Goal: Communication & Community: Answer question/provide support

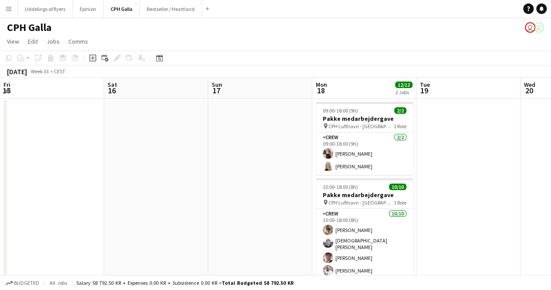
scroll to position [44, 0]
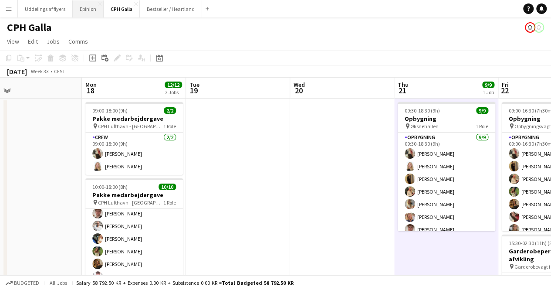
click at [84, 14] on button "Epinion Close" at bounding box center [88, 8] width 31 height 17
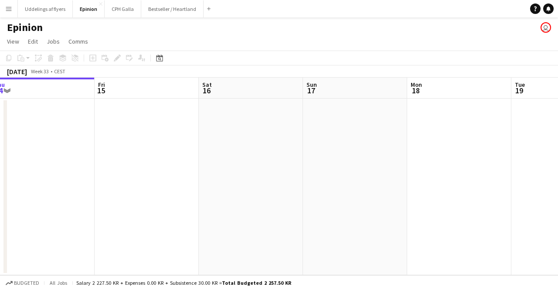
drag, startPoint x: 311, startPoint y: 196, endPoint x: 207, endPoint y: 187, distance: 104.1
click at [214, 188] on app-calendar-viewport "Mon 11 Tue 12 Wed 13 Thu 14 Fri 15 Sat 16 Sun 17 Mon 18 Tue 19 Wed 20 Thu 21" at bounding box center [279, 176] width 558 height 197
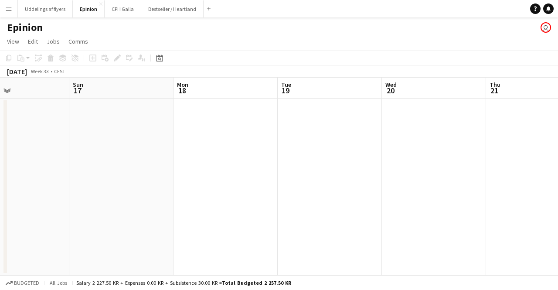
drag, startPoint x: 298, startPoint y: 178, endPoint x: 94, endPoint y: 173, distance: 204.0
click at [94, 175] on app-calendar-viewport "Wed 13 Thu 14 Fri 15 Sat 16 Sun 17 Mon 18 Tue 19 Wed 20 Thu 21 Fri 22 Sat 23" at bounding box center [279, 176] width 558 height 197
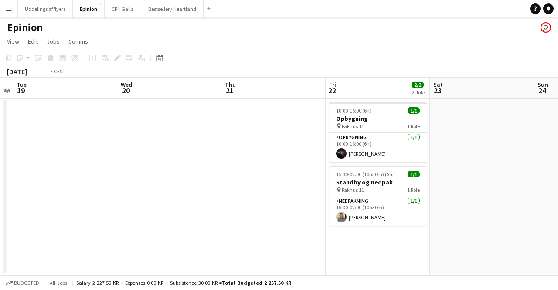
drag, startPoint x: 414, startPoint y: 162, endPoint x: 220, endPoint y: 169, distance: 193.6
click at [221, 169] on app-calendar-viewport "Fri 15 Sat 16 Sun 17 Mon 18 Tue 19 Wed 20 Thu 21 Fri 22 2/2 2 Jobs Sat 23 Sun 2…" at bounding box center [279, 176] width 558 height 197
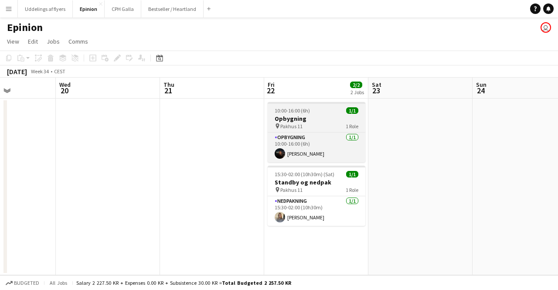
click at [317, 109] on div "10:00-16:00 (6h) 1/1" at bounding box center [317, 110] width 98 height 7
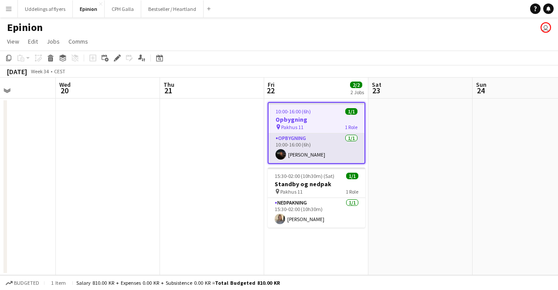
click at [319, 151] on app-card-role "Opbygning [DATE] 10:00-16:00 (6h) [PERSON_NAME]" at bounding box center [316, 148] width 96 height 30
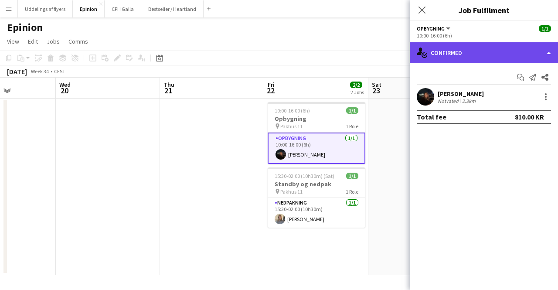
click at [486, 50] on div "single-neutral-actions-check-2 Confirmed" at bounding box center [484, 52] width 148 height 21
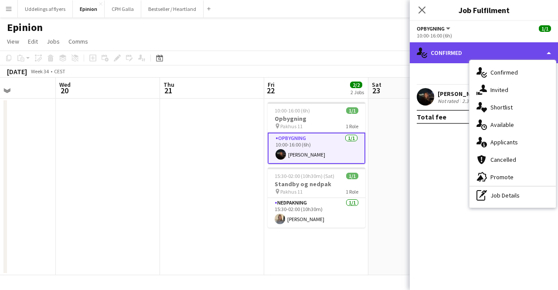
click at [486, 50] on div "single-neutral-actions-check-2 Confirmed" at bounding box center [484, 52] width 148 height 21
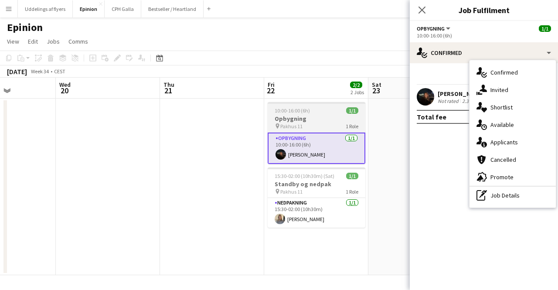
click at [285, 128] on span "Pakhus 11" at bounding box center [291, 126] width 22 height 7
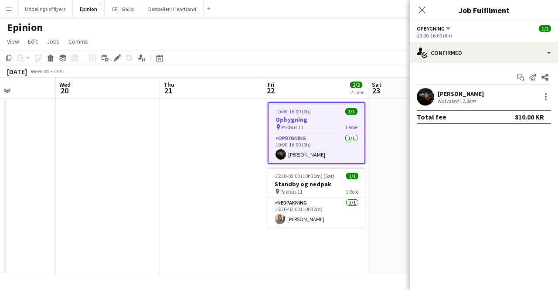
click at [337, 120] on h3 "Opbygning" at bounding box center [316, 119] width 96 height 8
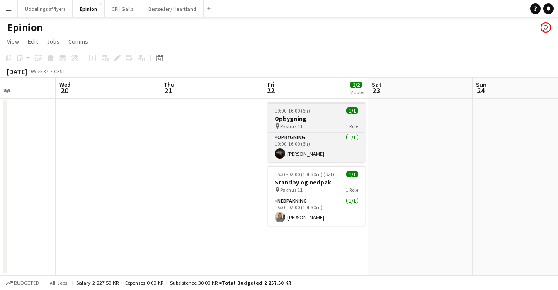
click at [338, 113] on div "10:00-16:00 (6h) 1/1" at bounding box center [317, 110] width 98 height 7
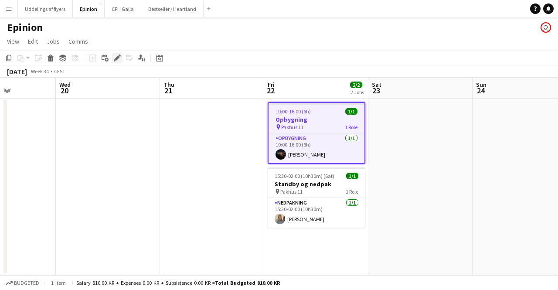
click at [119, 55] on icon at bounding box center [120, 55] width 2 height 2
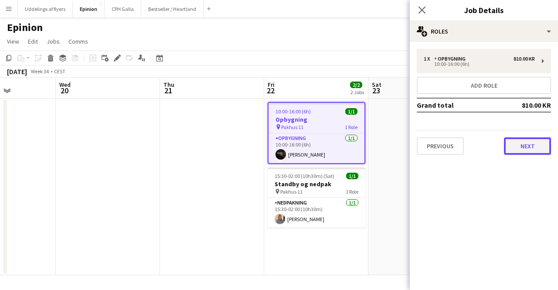
click at [527, 152] on button "Next" at bounding box center [527, 145] width 47 height 17
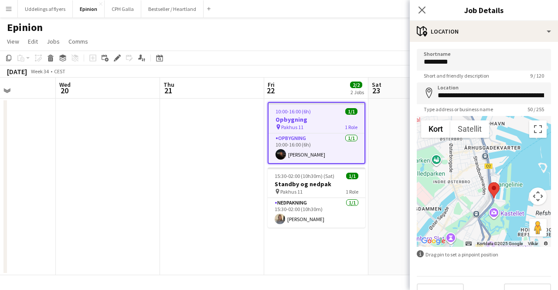
scroll to position [18, 0]
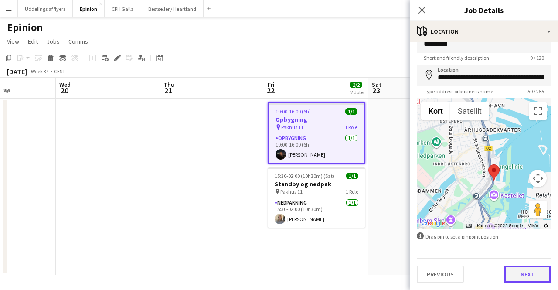
click at [525, 271] on button "Next" at bounding box center [527, 273] width 47 height 17
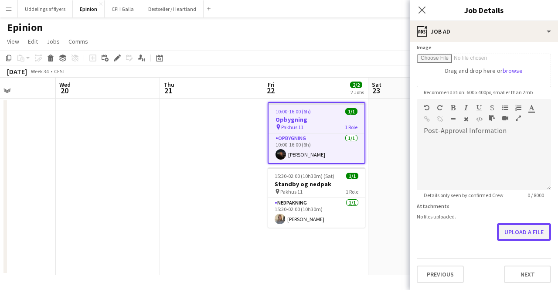
scroll to position [141, 0]
click at [522, 204] on form "Headline ********* 9 / 140 Job Description default Heading 1 Heading 2 Heading …" at bounding box center [484, 95] width 148 height 375
click at [517, 234] on button "Upload a file" at bounding box center [524, 232] width 54 height 17
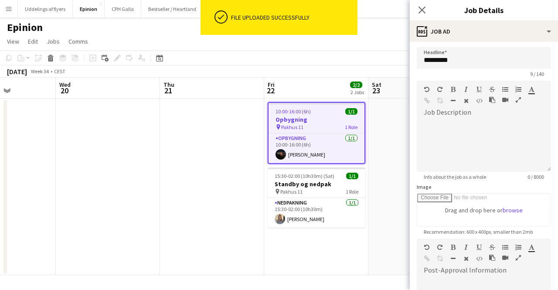
scroll to position [0, 0]
click at [477, 142] on div at bounding box center [484, 147] width 134 height 52
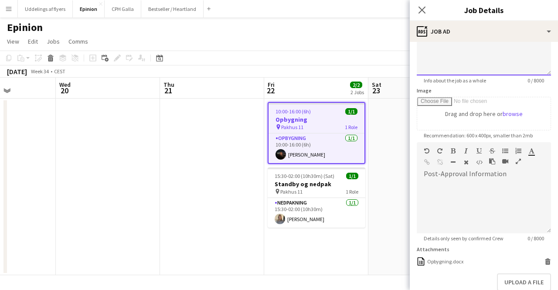
scroll to position [148, 0]
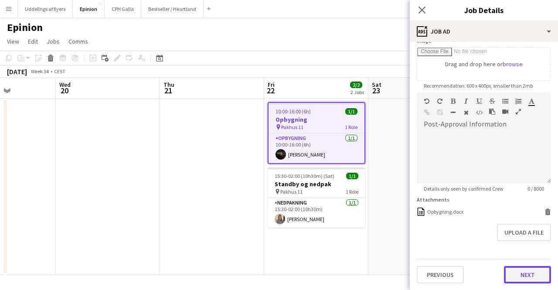
click at [533, 277] on button "Next" at bounding box center [527, 274] width 47 height 17
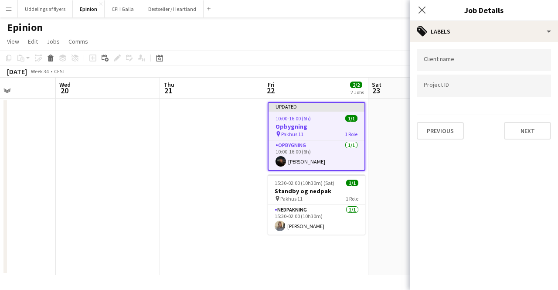
scroll to position [0, 0]
click at [515, 126] on button "Next" at bounding box center [527, 130] width 47 height 17
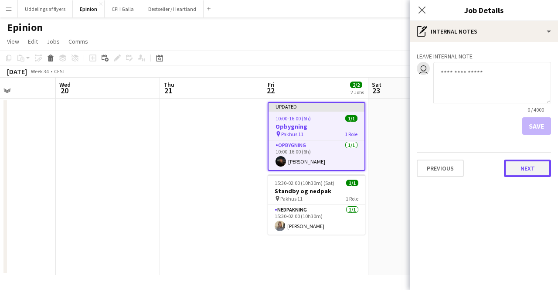
click at [534, 170] on button "Next" at bounding box center [527, 167] width 47 height 17
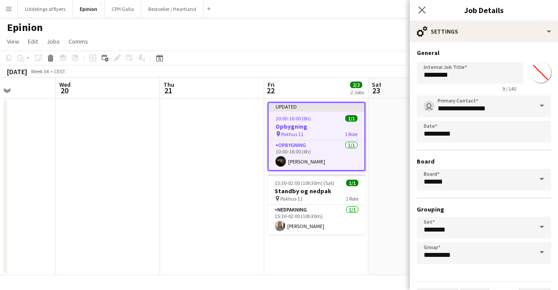
scroll to position [23, 0]
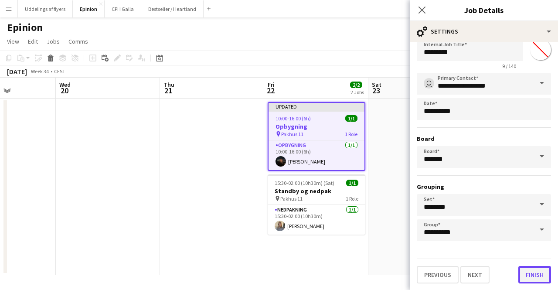
click at [530, 279] on button "Finish" at bounding box center [534, 274] width 33 height 17
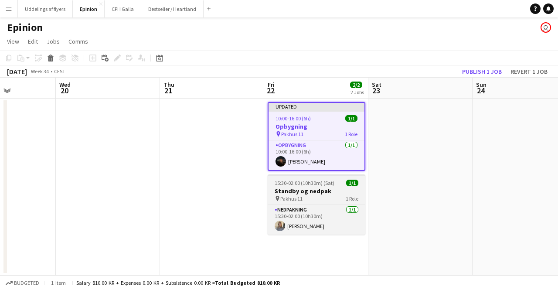
click at [304, 190] on h3 "Standby og nedpak" at bounding box center [317, 191] width 98 height 8
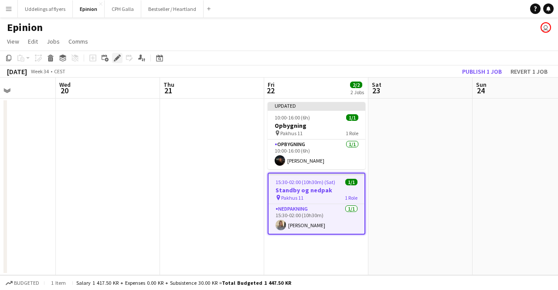
click at [116, 61] on div "Edit" at bounding box center [117, 58] width 10 height 10
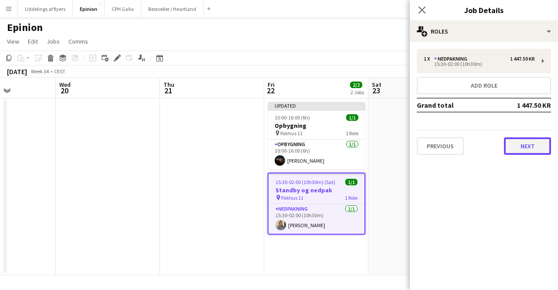
click at [518, 151] on button "Next" at bounding box center [527, 145] width 47 height 17
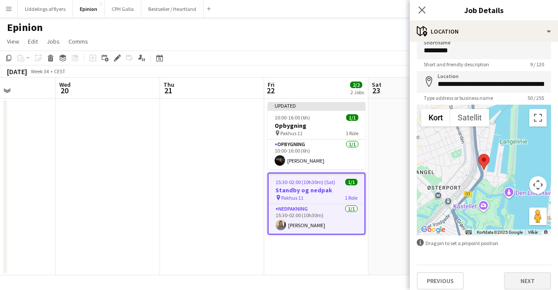
scroll to position [18, 0]
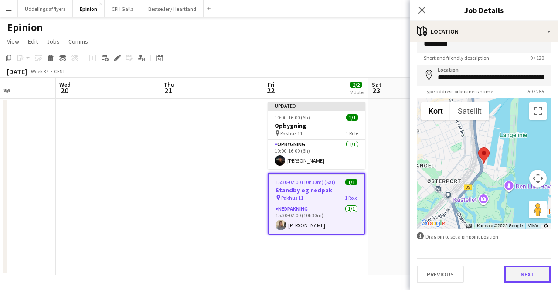
click at [518, 266] on button "Next" at bounding box center [527, 273] width 47 height 17
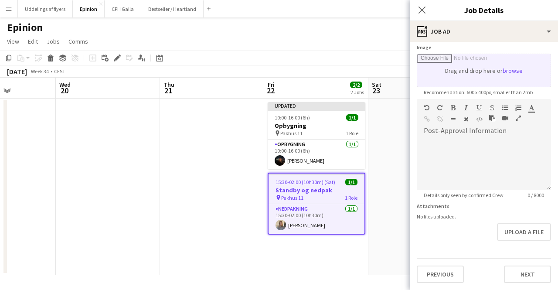
scroll to position [174, 0]
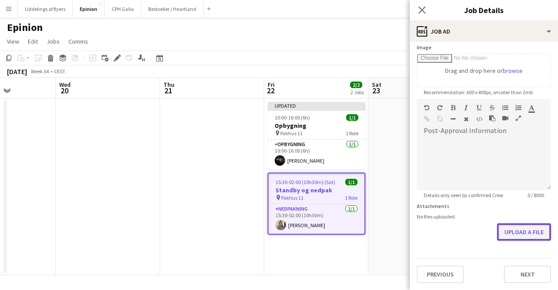
click at [514, 202] on form "**********" at bounding box center [484, 95] width 148 height 375
click at [522, 230] on button "Upload a file" at bounding box center [524, 232] width 54 height 17
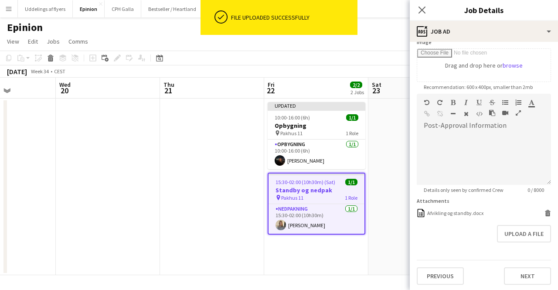
scroll to position [148, 0]
click at [515, 277] on button "Next" at bounding box center [527, 274] width 47 height 17
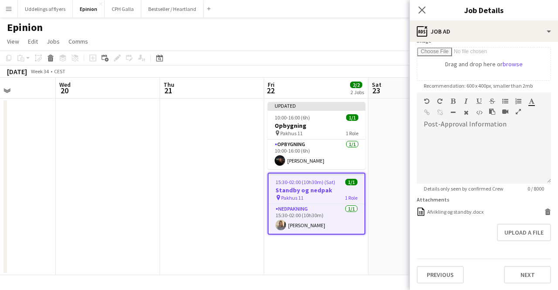
scroll to position [0, 0]
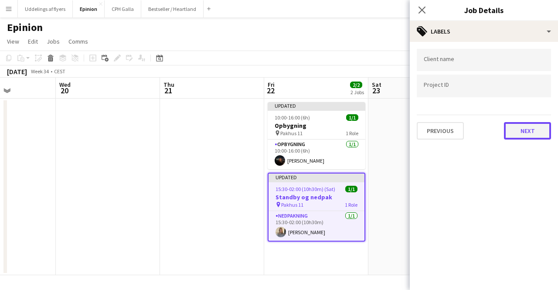
click at [520, 131] on button "Next" at bounding box center [527, 130] width 47 height 17
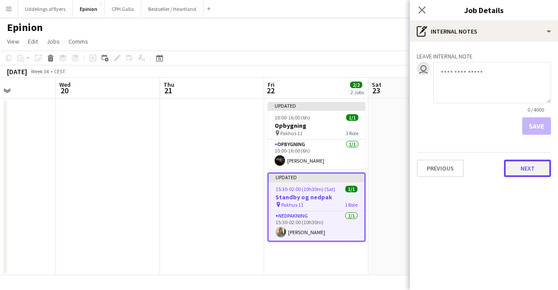
click at [527, 163] on button "Next" at bounding box center [527, 167] width 47 height 17
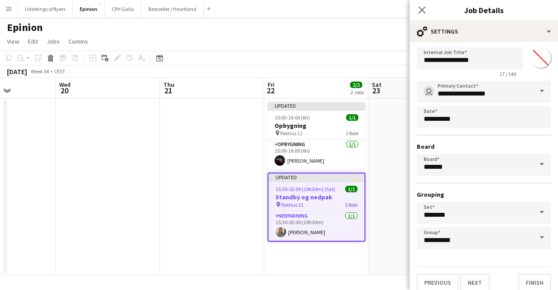
scroll to position [23, 0]
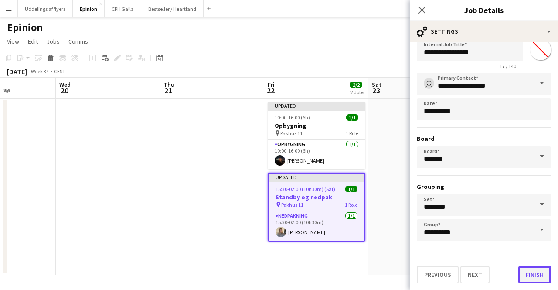
click at [527, 276] on button "Finish" at bounding box center [534, 274] width 33 height 17
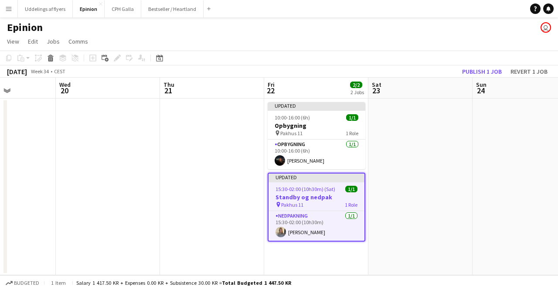
click at [469, 145] on app-date-cell at bounding box center [420, 186] width 104 height 176
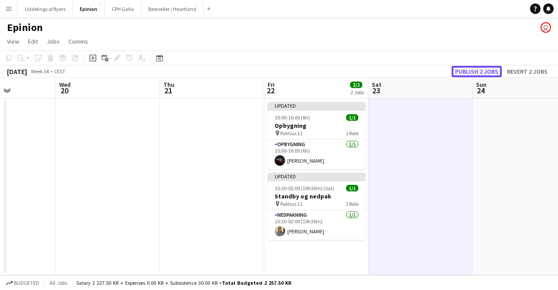
click at [476, 72] on button "Publish 2 jobs" at bounding box center [476, 71] width 50 height 11
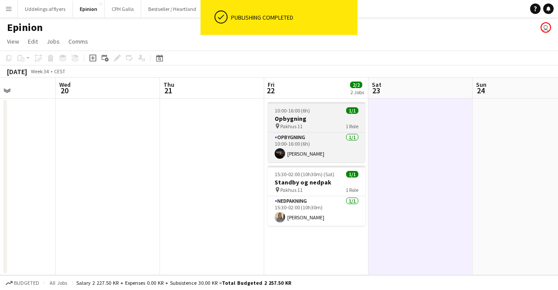
click at [313, 122] on h3 "Opbygning" at bounding box center [317, 119] width 98 height 8
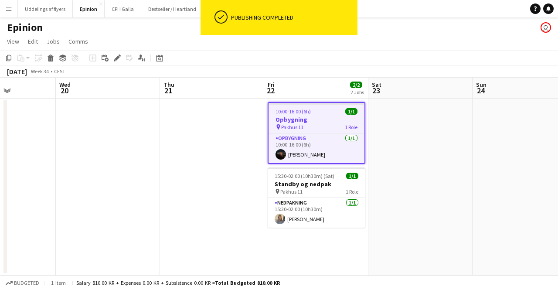
click at [316, 112] on div "10:00-16:00 (6h) 1/1" at bounding box center [316, 111] width 96 height 7
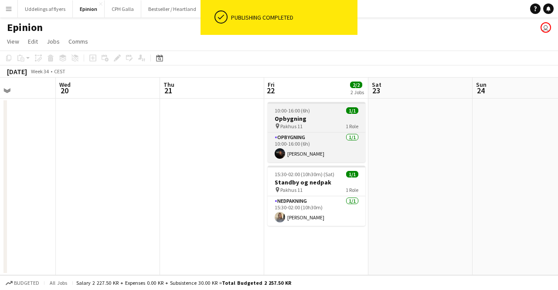
click at [316, 112] on div "10:00-16:00 (6h) 1/1" at bounding box center [317, 110] width 98 height 7
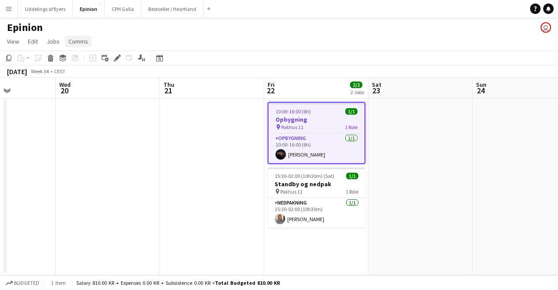
click at [86, 37] on span "Comms" at bounding box center [78, 41] width 20 height 8
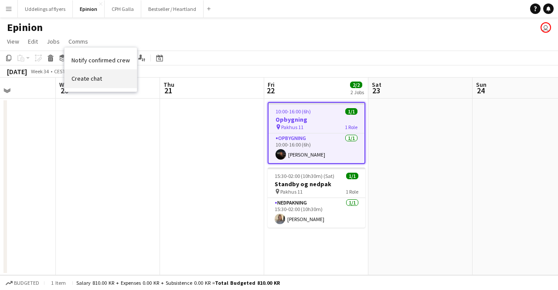
click at [103, 78] on link "Create chat" at bounding box center [100, 78] width 72 height 18
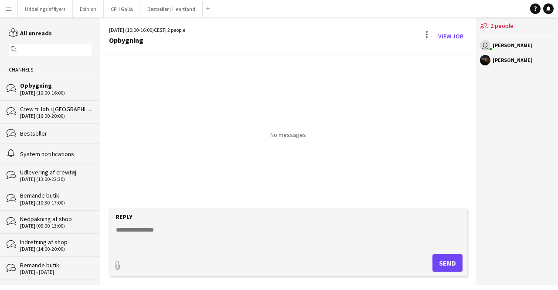
click at [215, 225] on textarea at bounding box center [289, 236] width 349 height 23
type textarea "**********"
click at [456, 261] on button "Send" at bounding box center [447, 262] width 30 height 17
click at [82, 11] on button "Epinion Close" at bounding box center [88, 8] width 31 height 17
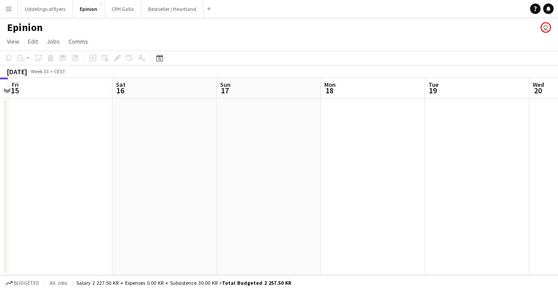
drag, startPoint x: 139, startPoint y: 171, endPoint x: 255, endPoint y: 156, distance: 116.5
click at [101, 170] on app-calendar-viewport "Mon 11 Tue 12 Wed 13 Thu 14 Fri 15 Sat 16 Sun 17 Mon 18 Tue 19 Wed 20 Thu 21" at bounding box center [279, 176] width 558 height 197
drag, startPoint x: 350, startPoint y: 157, endPoint x: 43, endPoint y: 139, distance: 308.2
click at [0, 155] on html "Menu Boards Boards Boards All jobs Status Workforce Workforce My Workforce Recr…" at bounding box center [279, 145] width 558 height 290
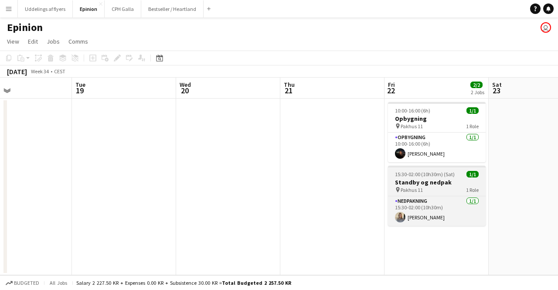
click at [457, 176] on div "15:30-02:00 (10h30m) (Sat) 1/1" at bounding box center [437, 174] width 98 height 7
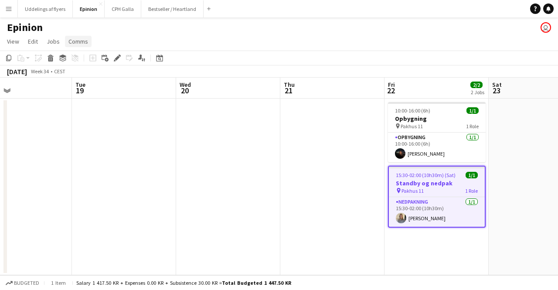
click at [75, 41] on span "Comms" at bounding box center [78, 41] width 20 height 8
click at [106, 62] on span "Notify confirmed crew" at bounding box center [100, 60] width 58 height 8
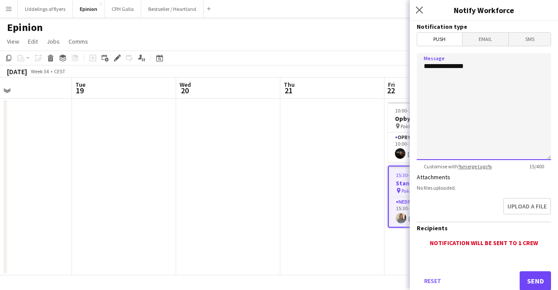
click at [469, 68] on textarea "**********" at bounding box center [484, 106] width 134 height 107
click at [483, 70] on textarea "**********" at bounding box center [484, 106] width 134 height 107
type textarea "**********"
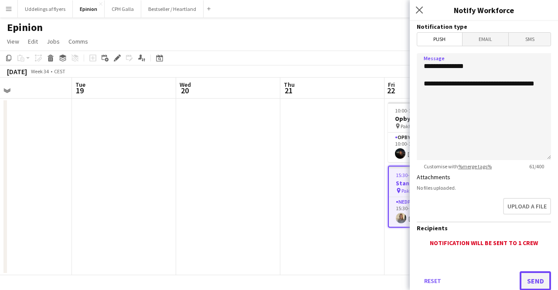
click at [522, 283] on button "Send" at bounding box center [534, 280] width 31 height 19
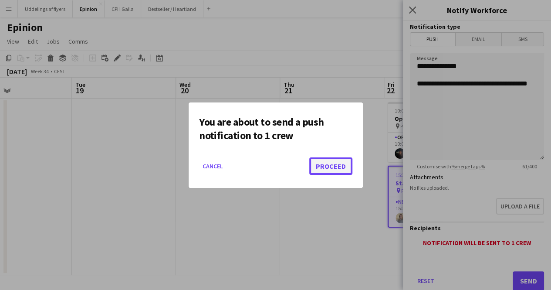
click at [330, 171] on button "Proceed" at bounding box center [330, 165] width 43 height 17
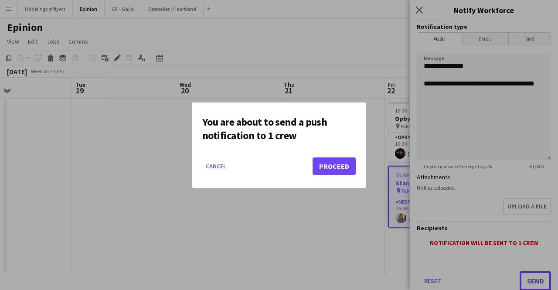
scroll to position [0, 0]
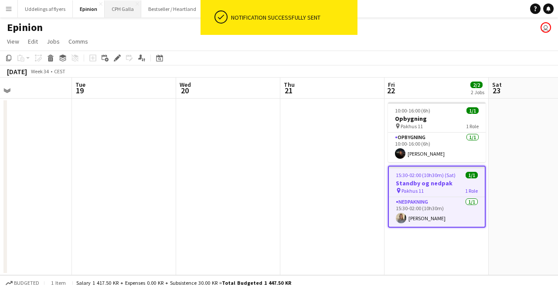
click at [127, 8] on button "CPH Galla Close" at bounding box center [123, 8] width 37 height 17
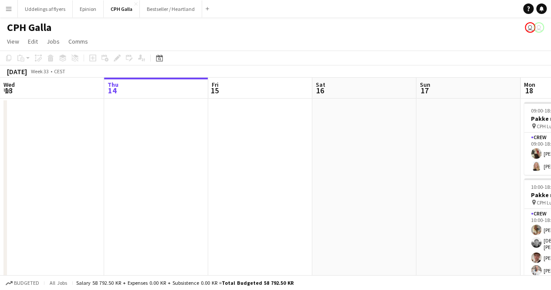
scroll to position [0, 274]
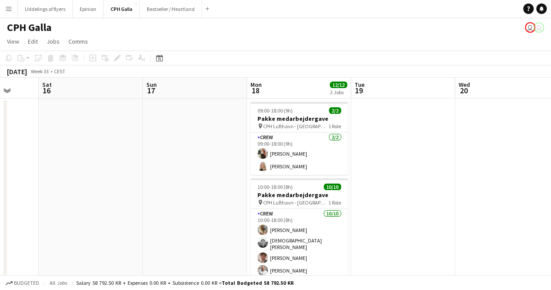
drag, startPoint x: 19, startPoint y: 232, endPoint x: 12, endPoint y: 224, distance: 10.5
click at [0, 231] on html "Menu Boards Boards Boards All jobs Status Workforce Workforce My Workforce Recr…" at bounding box center [275, 174] width 551 height 348
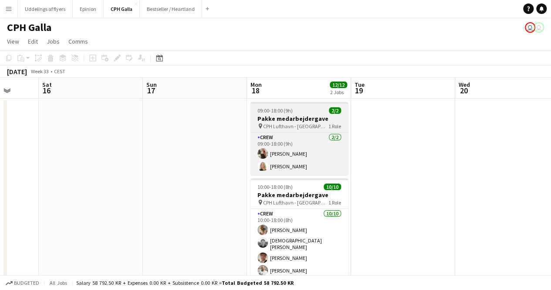
click at [281, 113] on span "09:00-18:00 (9h)" at bounding box center [275, 110] width 35 height 7
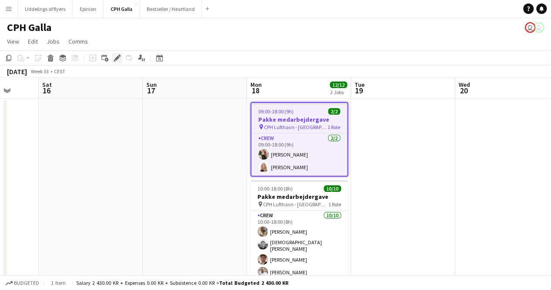
click at [120, 59] on icon "Edit" at bounding box center [117, 57] width 7 height 7
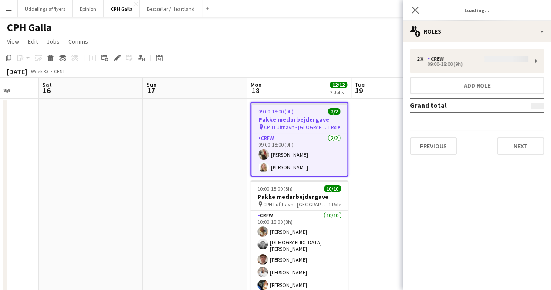
type input "**********"
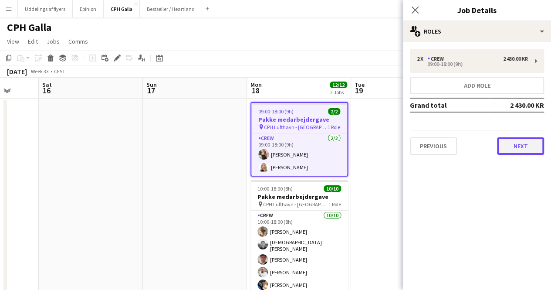
click at [525, 145] on button "Next" at bounding box center [520, 145] width 47 height 17
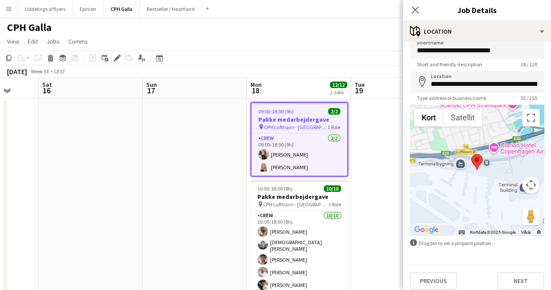
scroll to position [18, 0]
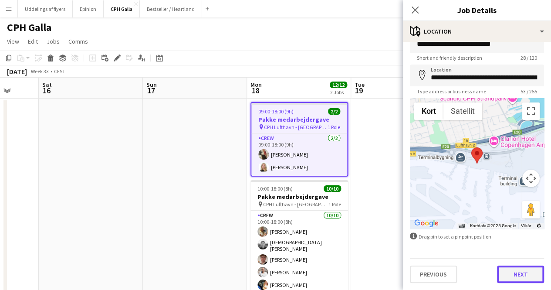
click at [517, 274] on button "Next" at bounding box center [520, 273] width 47 height 17
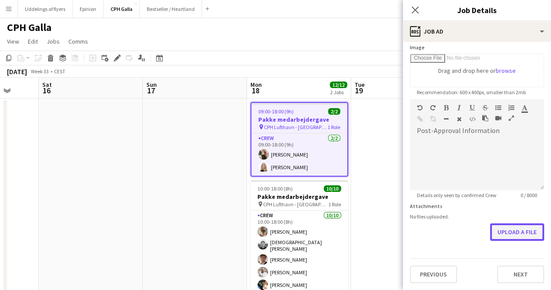
click at [499, 195] on form "**********" at bounding box center [477, 95] width 148 height 375
click at [506, 234] on button "Upload a file" at bounding box center [517, 232] width 54 height 17
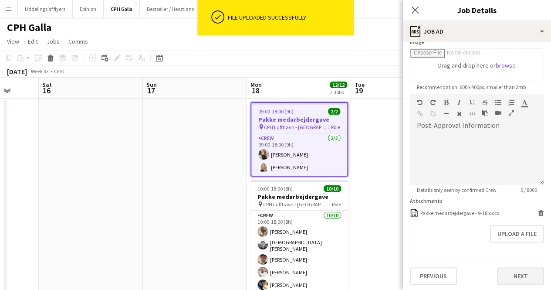
scroll to position [148, 0]
click at [515, 276] on button "Next" at bounding box center [520, 274] width 47 height 17
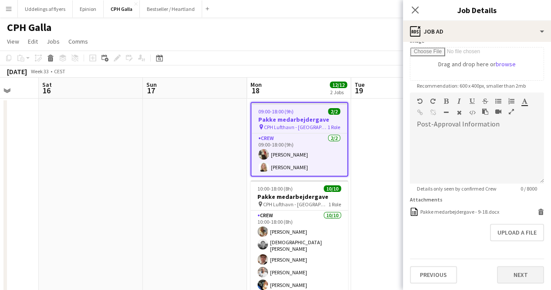
scroll to position [0, 0]
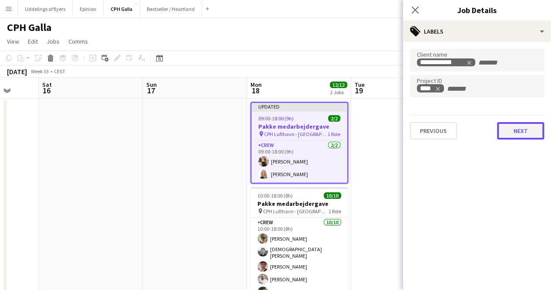
click at [507, 129] on button "Next" at bounding box center [520, 130] width 47 height 17
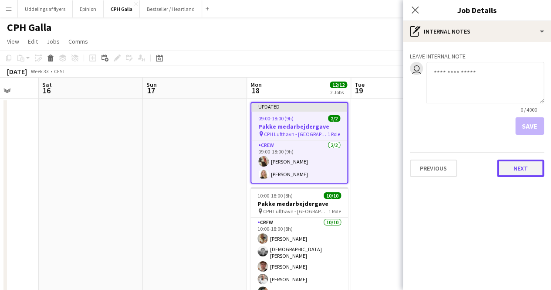
click at [515, 166] on button "Next" at bounding box center [520, 167] width 47 height 17
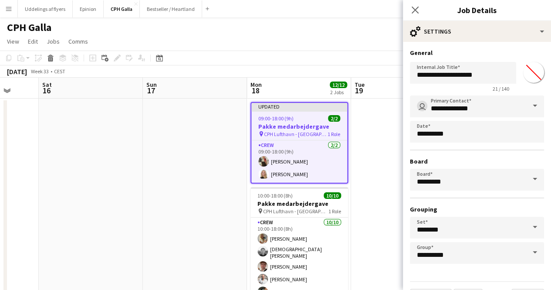
scroll to position [23, 0]
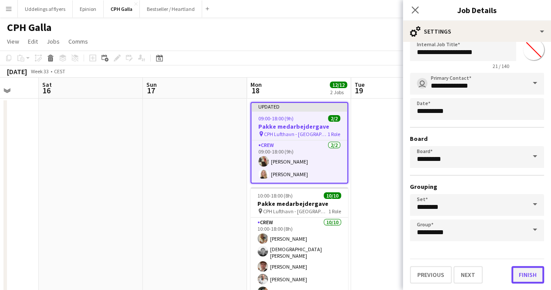
click at [521, 271] on button "Finish" at bounding box center [528, 274] width 33 height 17
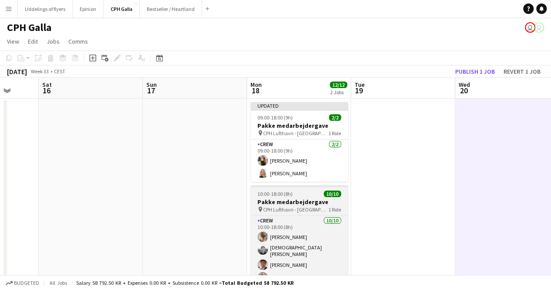
click at [302, 207] on span "CPH Lufthavn - [GEOGRAPHIC_DATA]" at bounding box center [295, 209] width 65 height 7
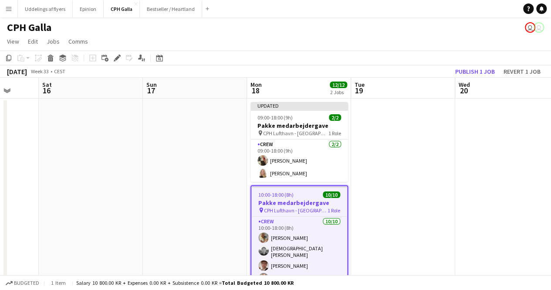
click at [114, 63] on app-toolbar "Copy Paste Paste Ctrl+V Paste with crew Ctrl+Shift+V Paste linked Job [GEOGRAPH…" at bounding box center [275, 58] width 551 height 15
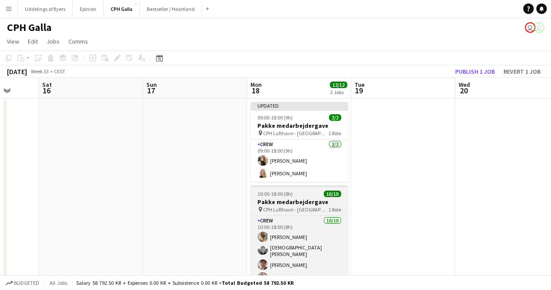
click at [307, 202] on h3 "Pakke medarbejdergave" at bounding box center [300, 202] width 98 height 8
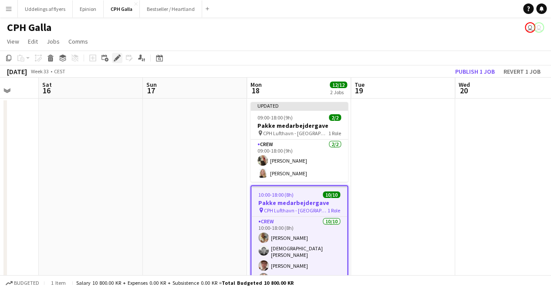
click at [116, 61] on icon "Edit" at bounding box center [117, 57] width 7 height 7
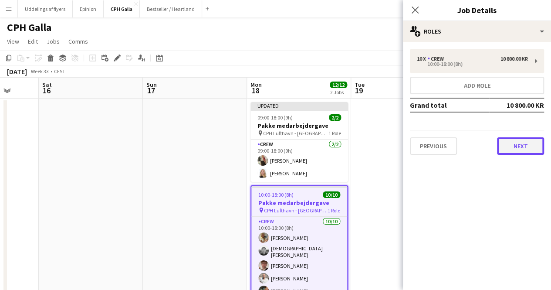
click at [526, 142] on button "Next" at bounding box center [520, 145] width 47 height 17
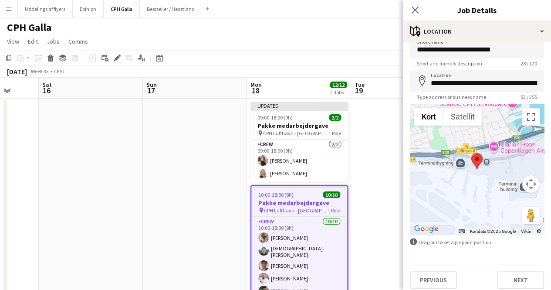
scroll to position [18, 0]
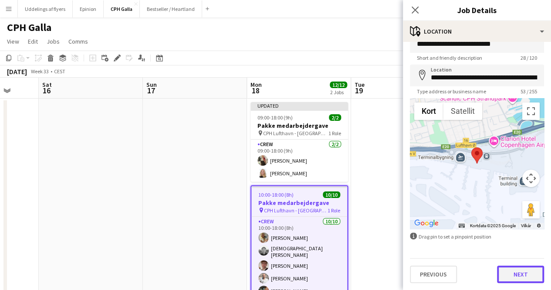
click at [509, 275] on button "Next" at bounding box center [520, 273] width 47 height 17
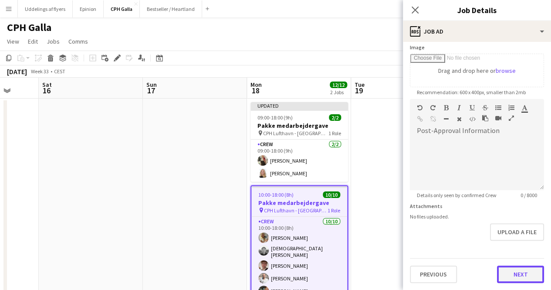
scroll to position [141, 0]
click at [511, 241] on form "**********" at bounding box center [477, 95] width 148 height 375
click at [512, 277] on button "Next" at bounding box center [520, 274] width 47 height 17
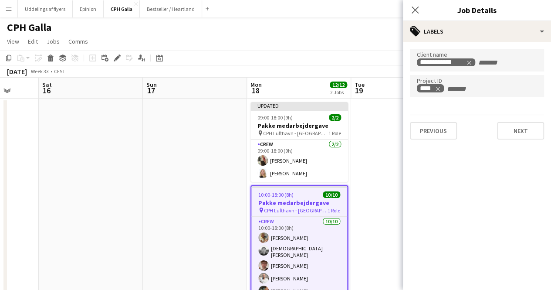
scroll to position [0, 0]
click at [505, 132] on button "Next" at bounding box center [520, 130] width 47 height 17
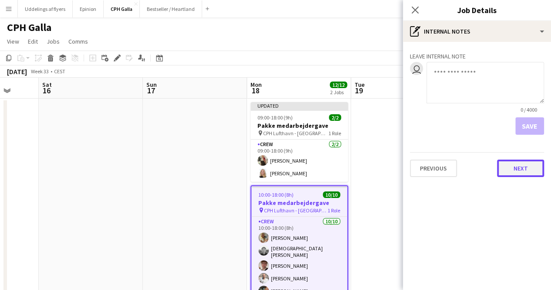
click at [521, 163] on button "Next" at bounding box center [520, 167] width 47 height 17
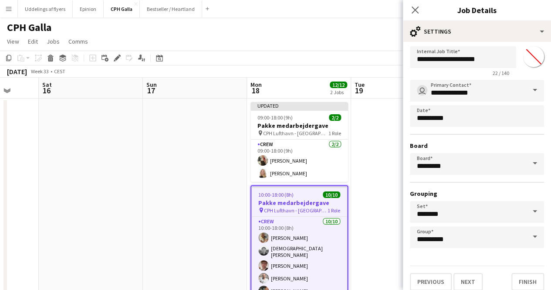
scroll to position [23, 0]
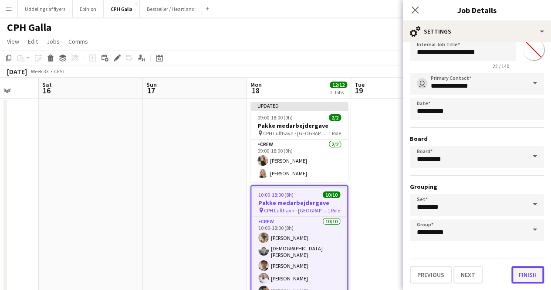
click at [531, 271] on button "Finish" at bounding box center [528, 274] width 33 height 17
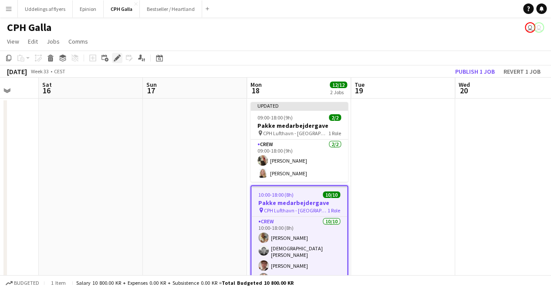
click at [114, 63] on app-toolbar "Copy Paste Paste Ctrl+V Paste with crew Ctrl+Shift+V Paste linked Job [GEOGRAPH…" at bounding box center [275, 58] width 551 height 15
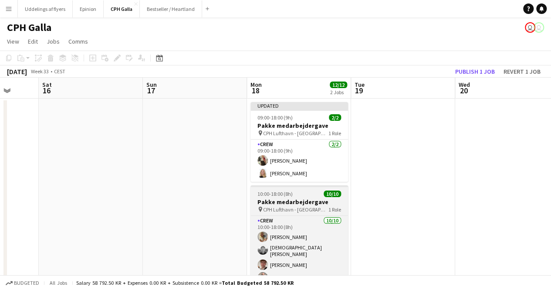
click at [294, 199] on h3 "Pakke medarbejdergave" at bounding box center [300, 202] width 98 height 8
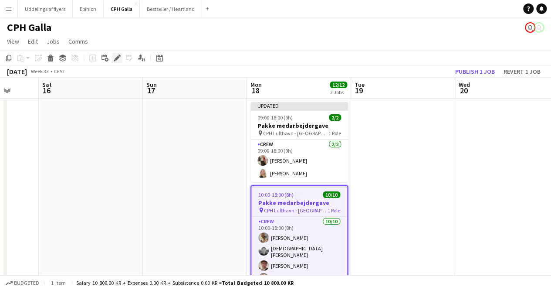
click at [119, 62] on div "Edit" at bounding box center [117, 58] width 10 height 10
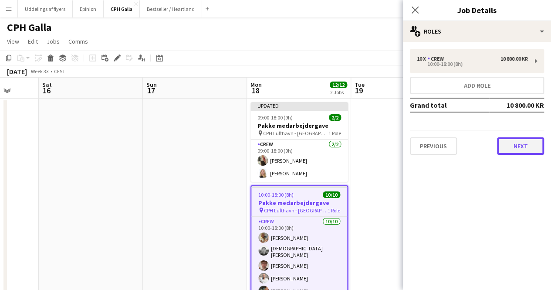
click at [514, 147] on button "Next" at bounding box center [520, 145] width 47 height 17
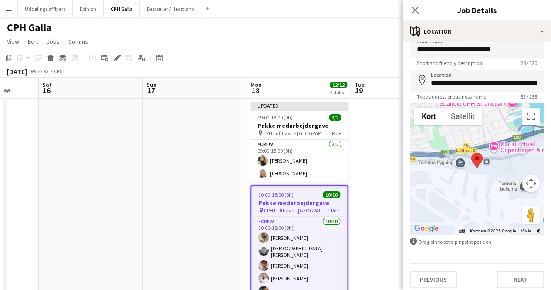
scroll to position [18, 0]
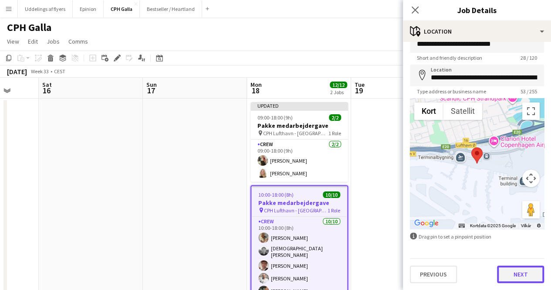
click at [522, 275] on button "Next" at bounding box center [520, 273] width 47 height 17
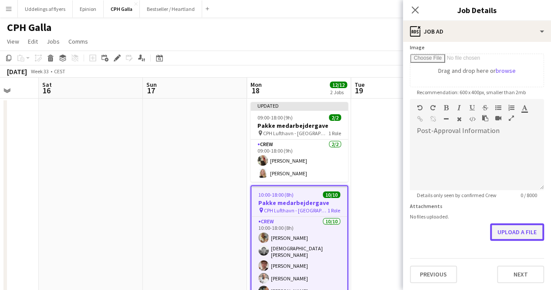
click at [513, 193] on form "**********" at bounding box center [477, 95] width 148 height 375
click at [512, 225] on button "Upload a file" at bounding box center [517, 232] width 54 height 17
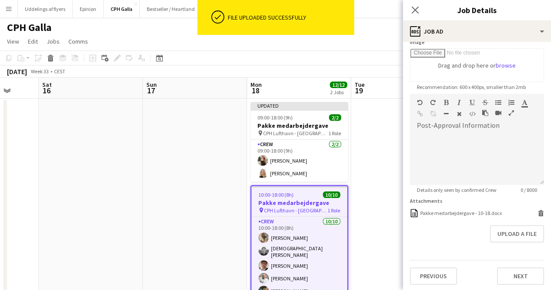
scroll to position [148, 0]
click at [510, 279] on button "Next" at bounding box center [520, 274] width 47 height 17
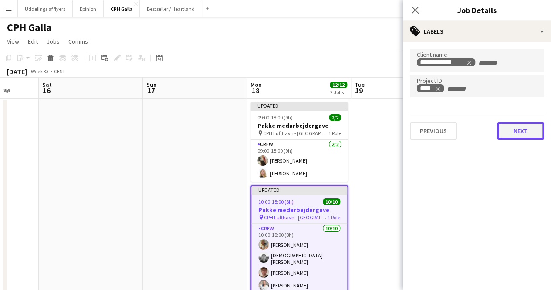
click at [511, 132] on button "Next" at bounding box center [520, 130] width 47 height 17
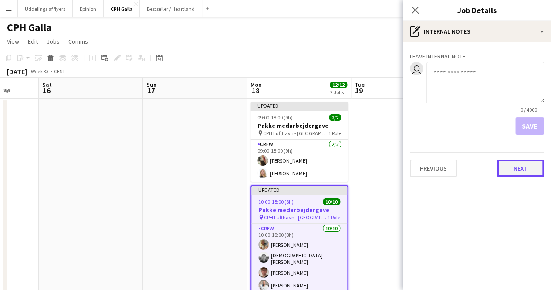
click at [514, 173] on button "Next" at bounding box center [520, 167] width 47 height 17
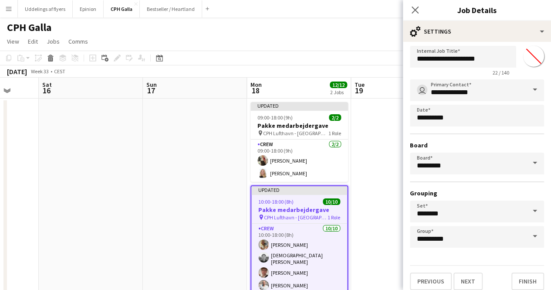
scroll to position [23, 0]
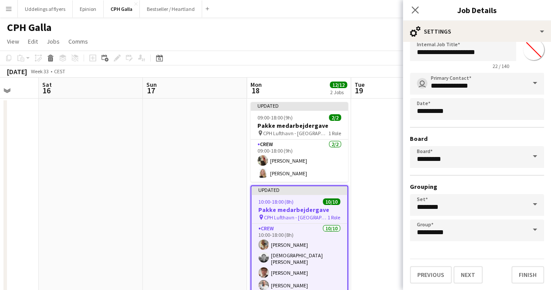
click at [519, 264] on div "Previous Next Finish" at bounding box center [477, 270] width 134 height 25
click at [519, 272] on button "Finish" at bounding box center [528, 274] width 33 height 17
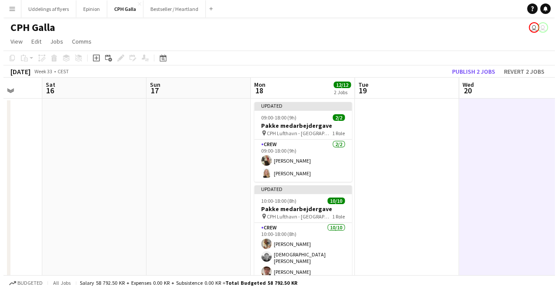
scroll to position [0, 275]
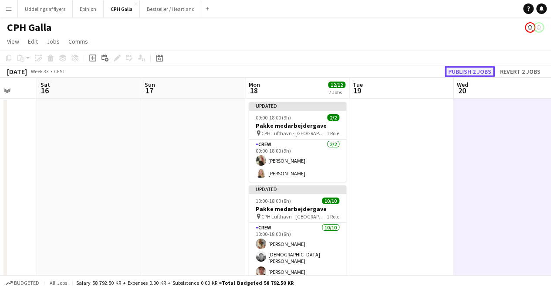
click at [469, 75] on button "Publish 2 jobs" at bounding box center [470, 71] width 50 height 11
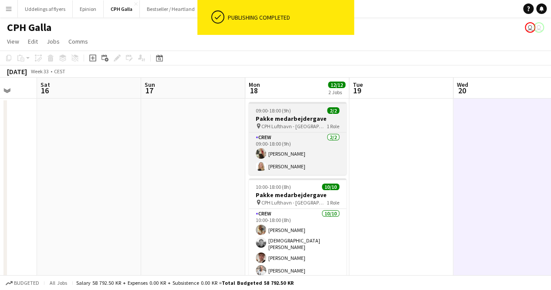
click at [309, 123] on span "CPH Lufthavn - [GEOGRAPHIC_DATA]" at bounding box center [293, 126] width 65 height 7
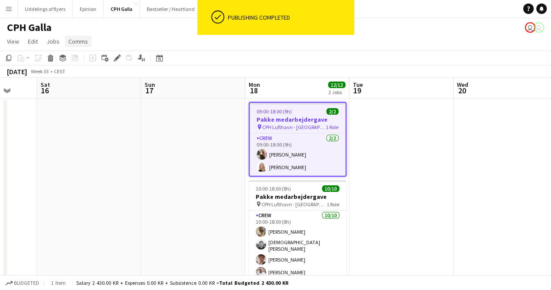
click at [81, 42] on span "Comms" at bounding box center [78, 41] width 20 height 8
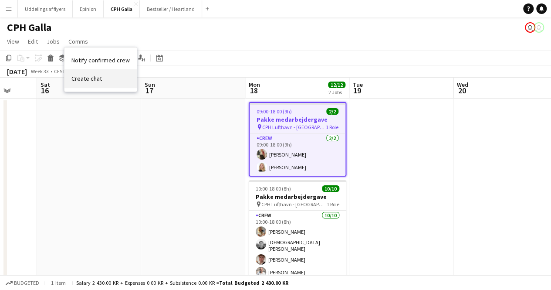
click at [109, 86] on link "Create chat" at bounding box center [100, 78] width 72 height 18
click at [82, 46] on link "Comms" at bounding box center [78, 41] width 27 height 11
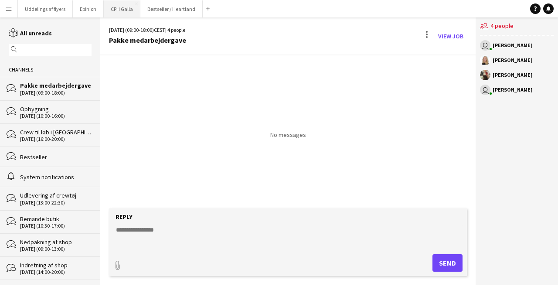
click at [108, 15] on button "CPH Galla Close" at bounding box center [122, 8] width 37 height 17
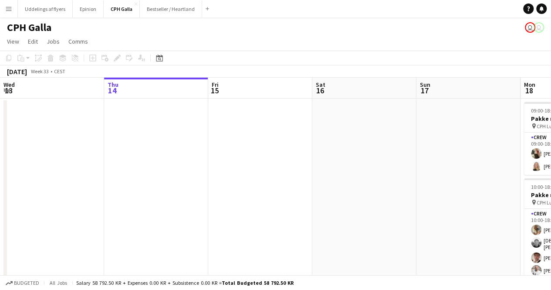
drag, startPoint x: 184, startPoint y: 109, endPoint x: 10, endPoint y: 122, distance: 174.4
click at [10, 122] on app-calendar-viewport "Mon 11 Tue 12 Wed 13 Thu 14 Fri 15 Sat 16 Sun 17 Mon 18 12/12 2 Jobs Tue 19 Wed…" at bounding box center [275, 206] width 551 height 256
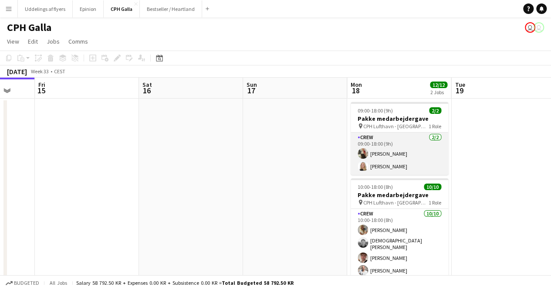
click at [417, 156] on app-card-role "Crew [DATE] 09:00-18:00 (9h) [PERSON_NAME] [PERSON_NAME]" at bounding box center [400, 153] width 98 height 42
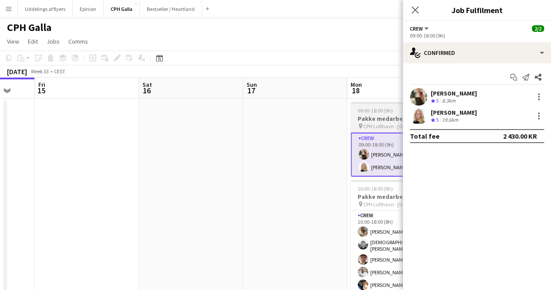
click at [391, 119] on h3 "Pakke medarbejdergave" at bounding box center [400, 119] width 98 height 8
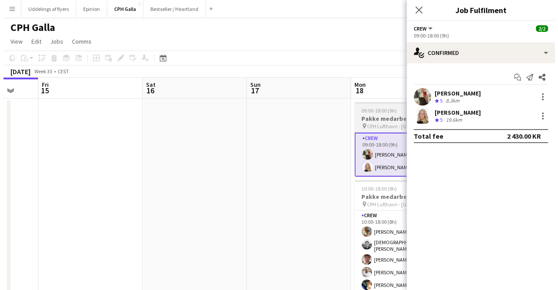
scroll to position [0, 382]
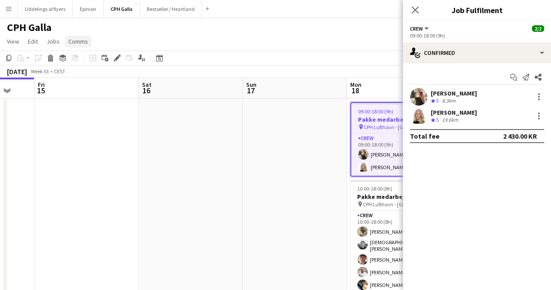
click at [86, 41] on span "Comms" at bounding box center [78, 41] width 20 height 8
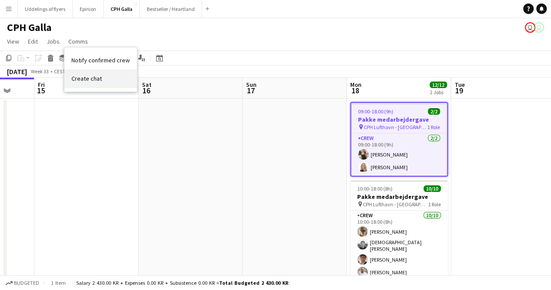
click at [113, 83] on link "Create chat" at bounding box center [100, 78] width 72 height 18
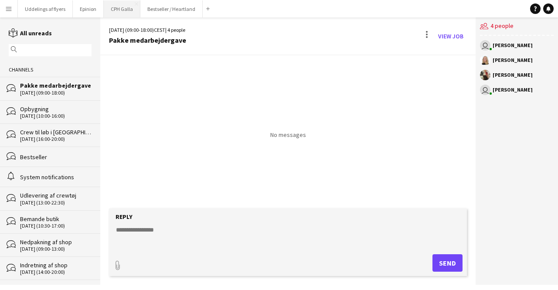
click at [121, 7] on button "CPH Galla Close" at bounding box center [122, 8] width 37 height 17
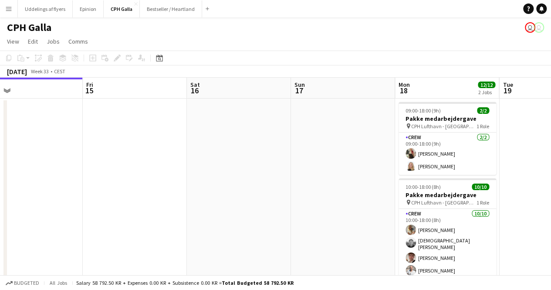
click at [362, 192] on app-calendar-viewport "Mon 11 Tue 12 Wed 13 Thu 14 Fri 15 Sat 16 Sun 17 Mon 18 12/12 2 Jobs Tue 19 Wed…" at bounding box center [275, 206] width 551 height 256
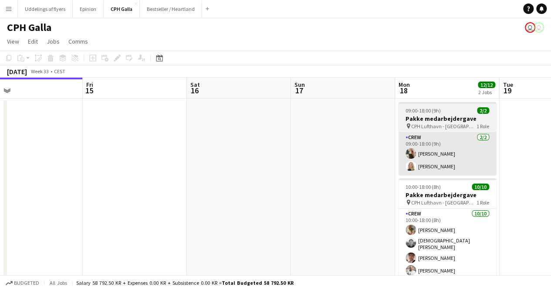
scroll to position [0, 343]
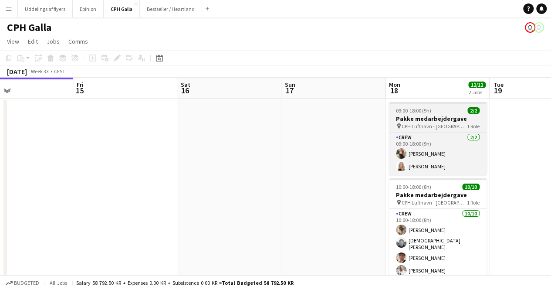
click at [439, 125] on span "CPH Lufthavn - [GEOGRAPHIC_DATA]" at bounding box center [434, 126] width 65 height 7
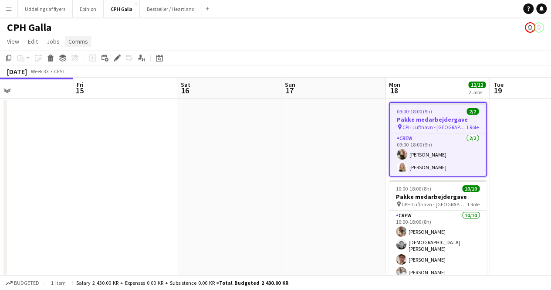
click at [74, 44] on span "Comms" at bounding box center [78, 41] width 20 height 8
click at [99, 65] on link "Notify confirmed crew" at bounding box center [100, 60] width 72 height 18
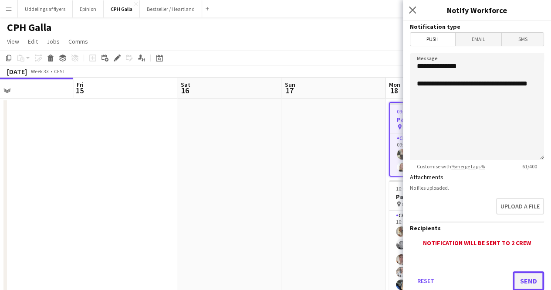
click at [527, 279] on button "Send" at bounding box center [528, 280] width 31 height 19
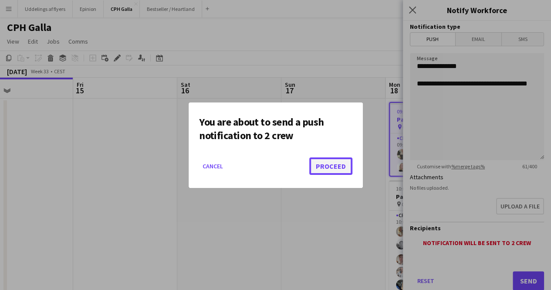
click at [339, 173] on button "Proceed" at bounding box center [330, 165] width 43 height 17
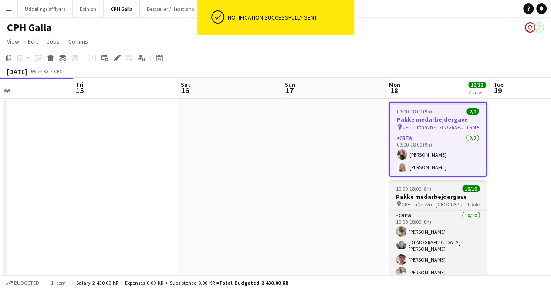
click at [443, 189] on div "10:00-18:00 (8h) 10/10" at bounding box center [438, 188] width 98 height 7
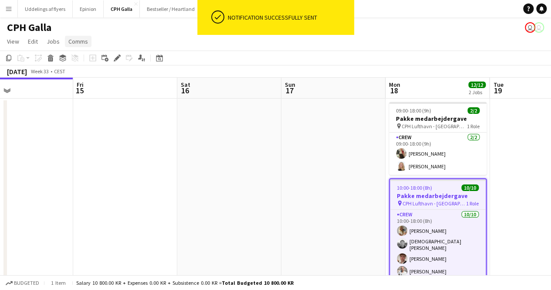
click at [74, 44] on span "Comms" at bounding box center [78, 41] width 20 height 8
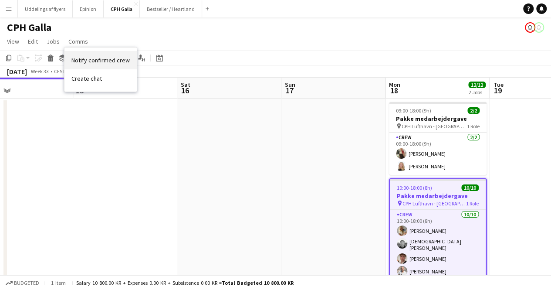
click at [121, 61] on span "Notify confirmed crew" at bounding box center [100, 60] width 58 height 8
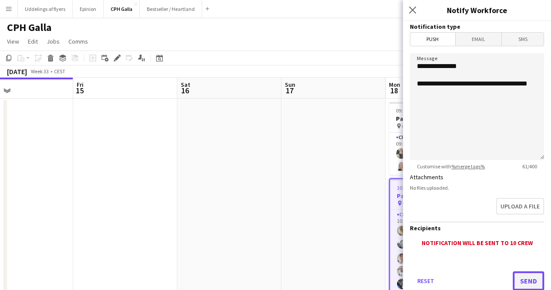
click at [523, 277] on button "Send" at bounding box center [528, 280] width 31 height 19
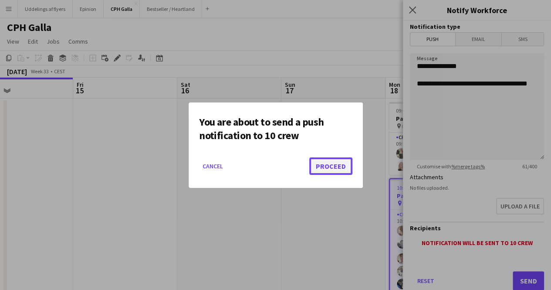
click at [346, 170] on button "Proceed" at bounding box center [330, 165] width 43 height 17
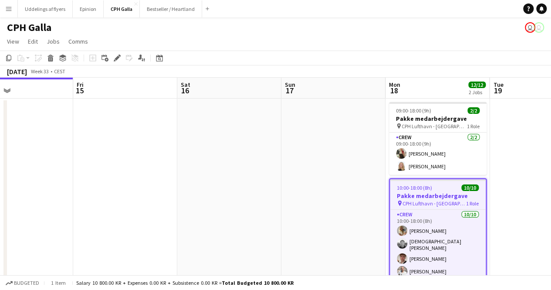
click at [262, 173] on app-date-cell at bounding box center [229, 215] width 104 height 235
